Goal: Information Seeking & Learning: Understand process/instructions

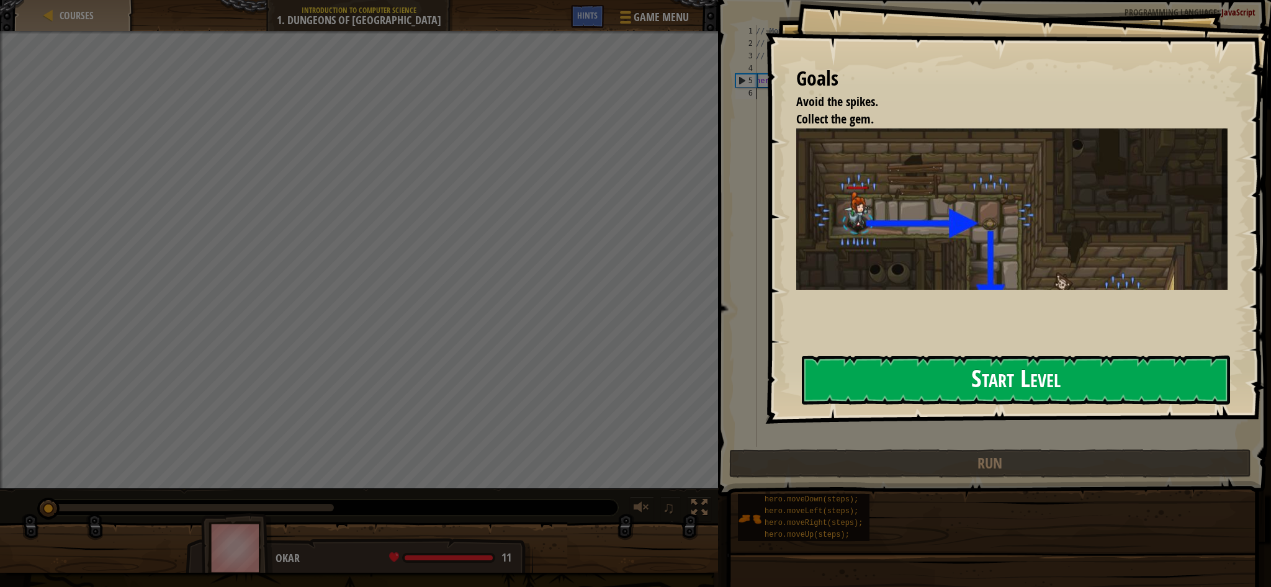
click at [883, 365] on button "Start Level" at bounding box center [1016, 380] width 428 height 49
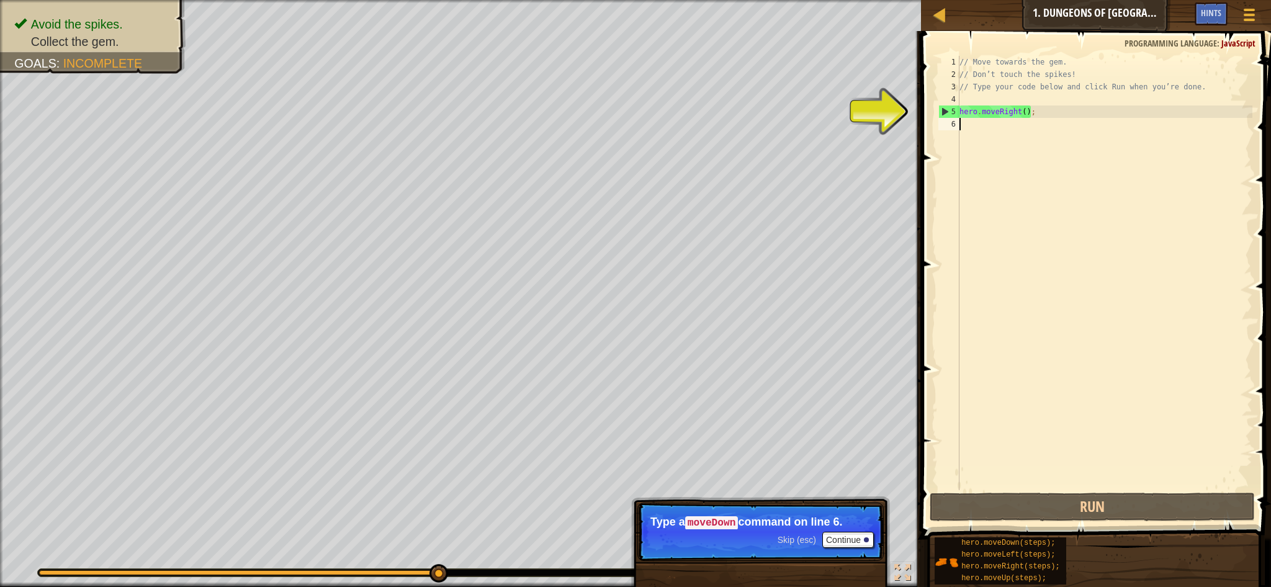
drag, startPoint x: 968, startPoint y: 138, endPoint x: 961, endPoint y: 133, distance: 8.4
click at [963, 135] on div "// Move towards the gem. // Don’t touch the spikes! // Type your code below and…" at bounding box center [1104, 285] width 295 height 459
type textarea "d"
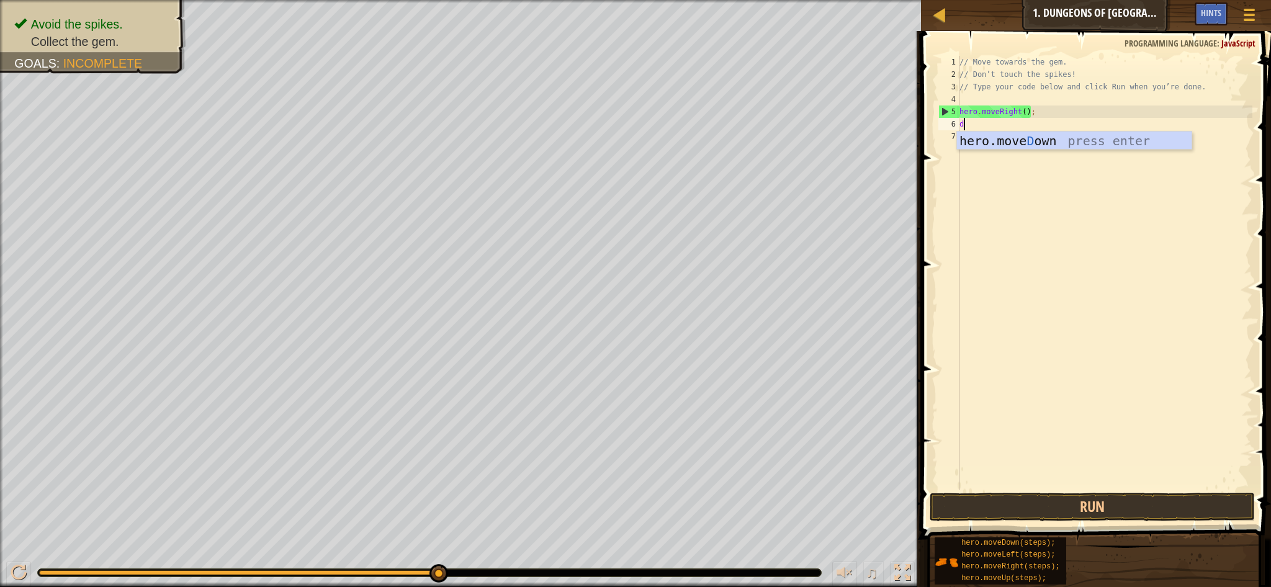
scroll to position [6, 0]
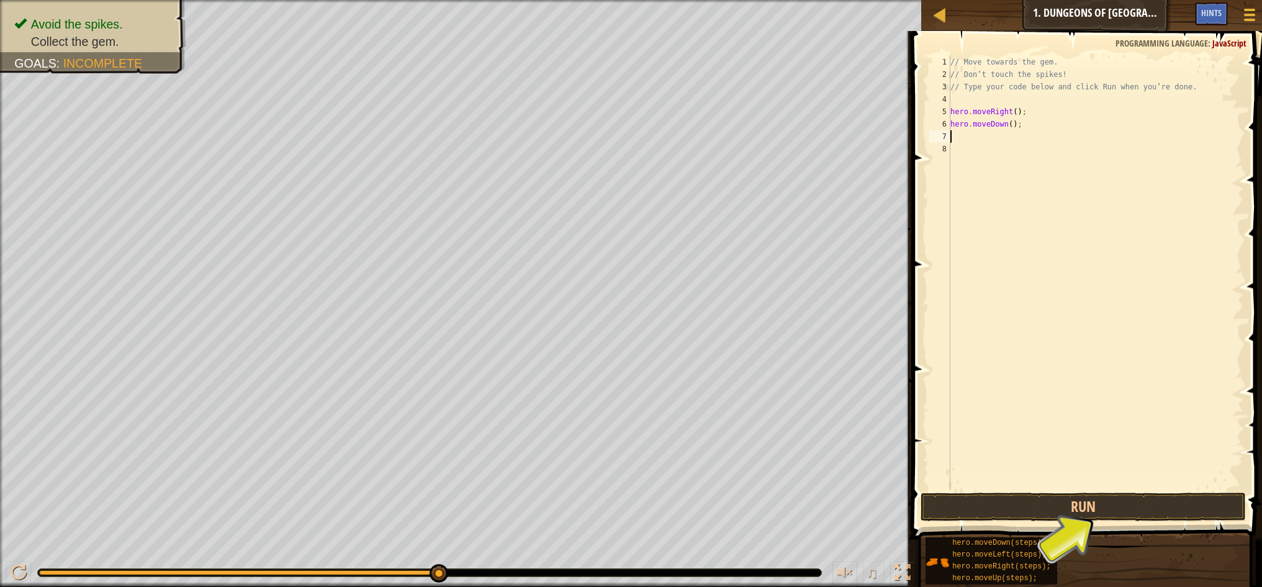
type textarea "r"
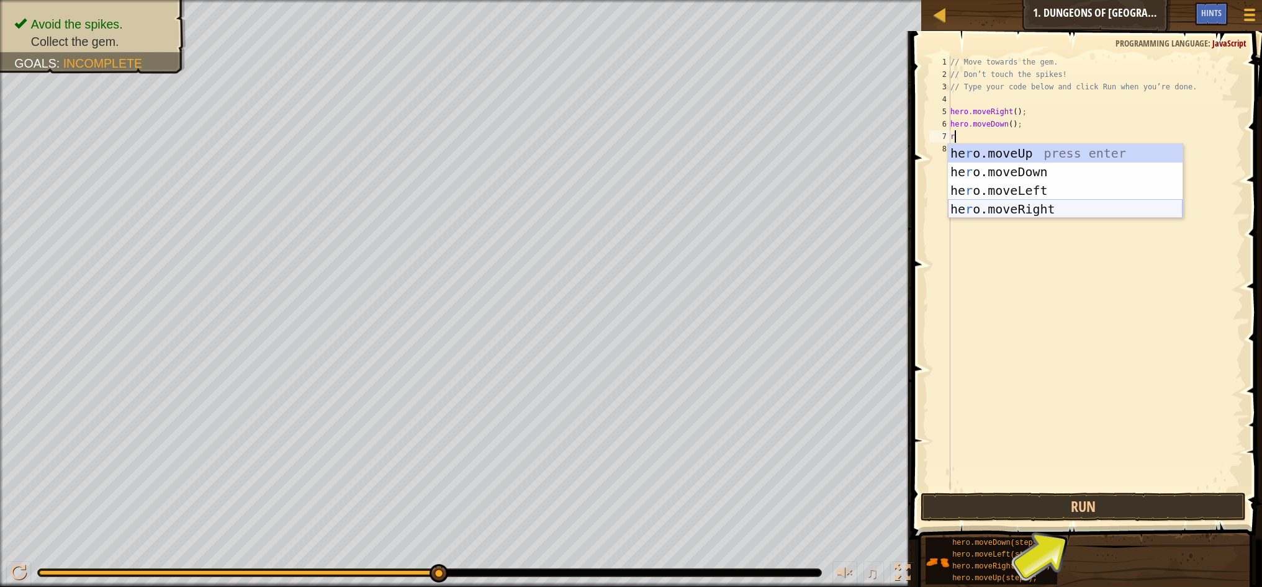
click at [1037, 205] on div "he r o.moveUp press enter he r o.moveDown press enter he r o.moveLeft press ent…" at bounding box center [1065, 200] width 235 height 112
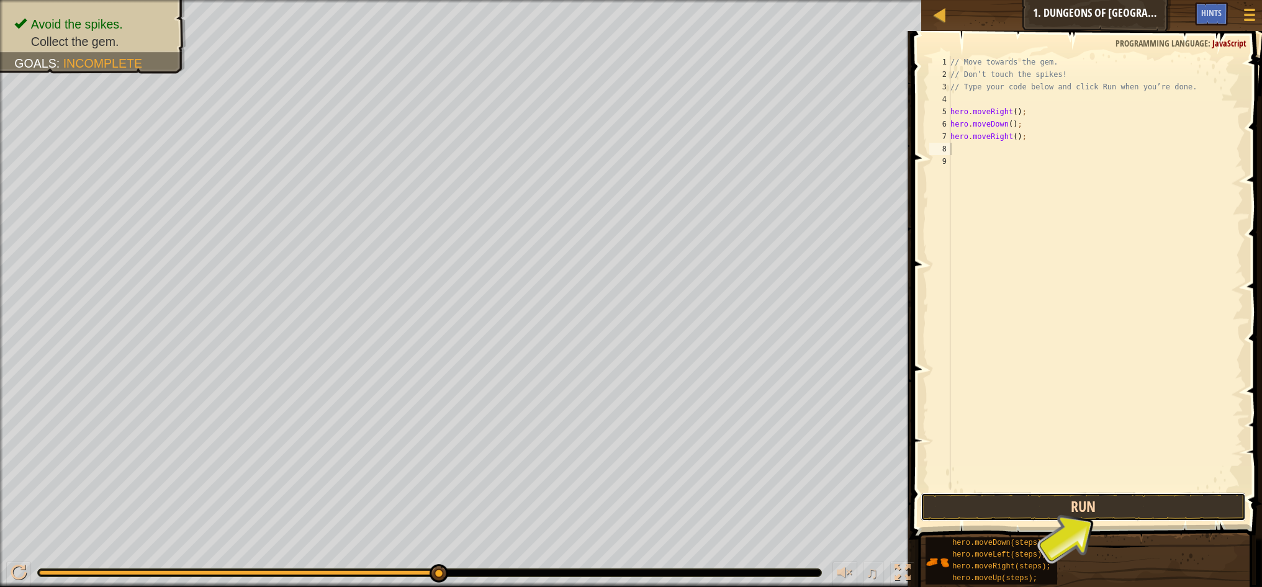
click at [1114, 502] on button "Run" at bounding box center [1083, 507] width 325 height 29
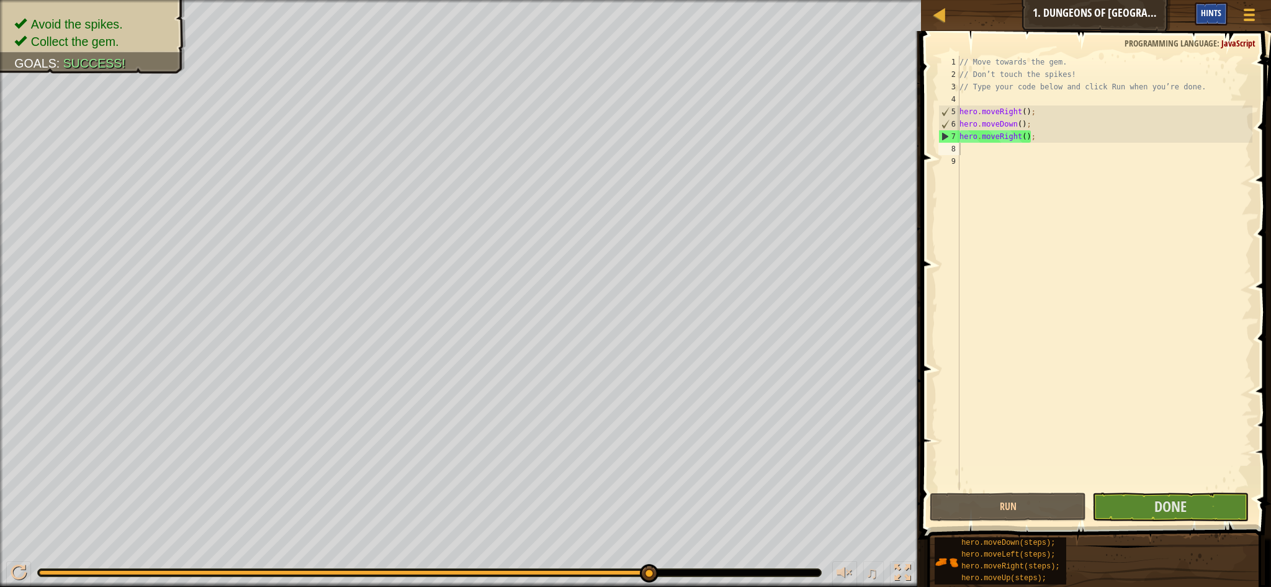
click at [1213, 11] on span "Hints" at bounding box center [1211, 13] width 20 height 12
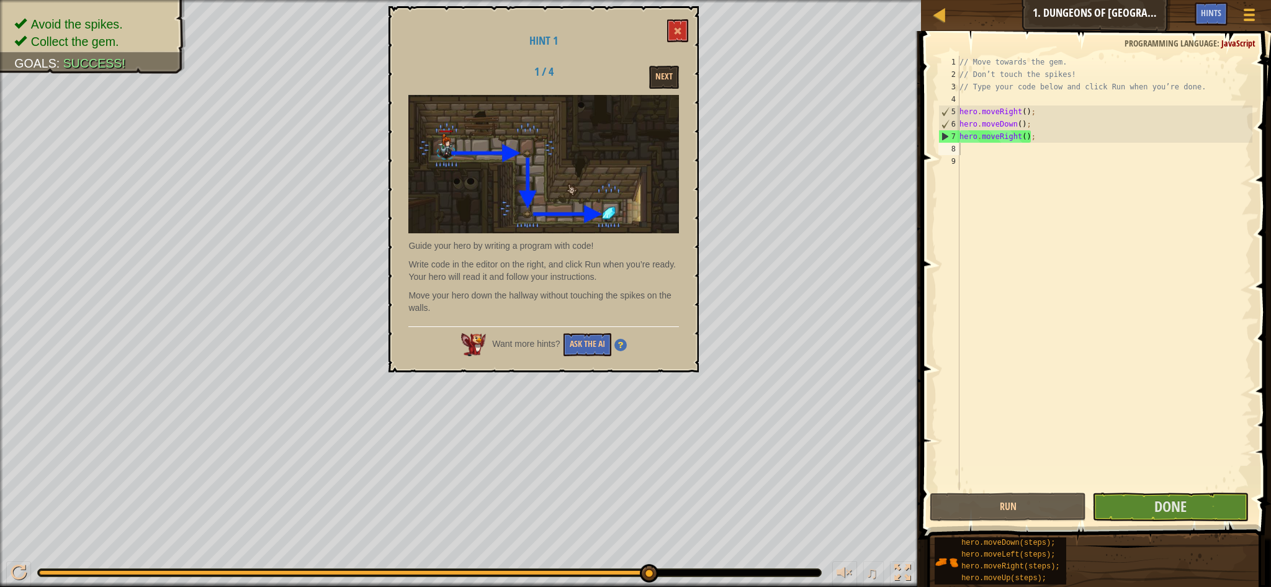
click at [618, 346] on img at bounding box center [620, 345] width 12 height 12
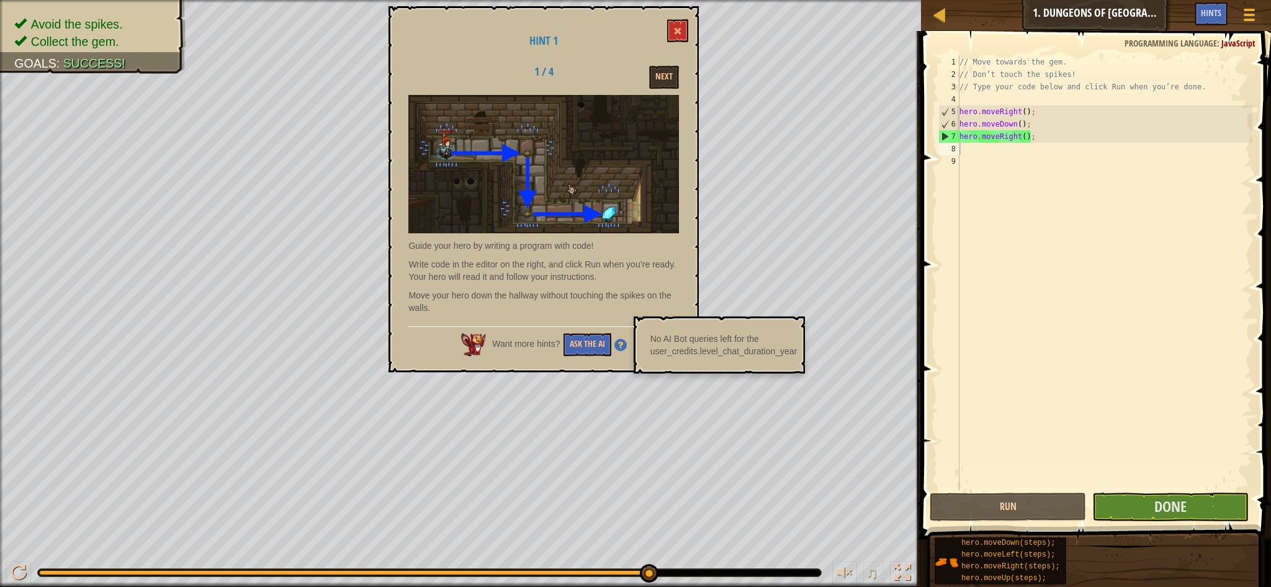
click at [546, 294] on p "Move your hero down the hallway without touching the spikes on the walls." at bounding box center [543, 301] width 271 height 25
